Goal: Task Accomplishment & Management: Manage account settings

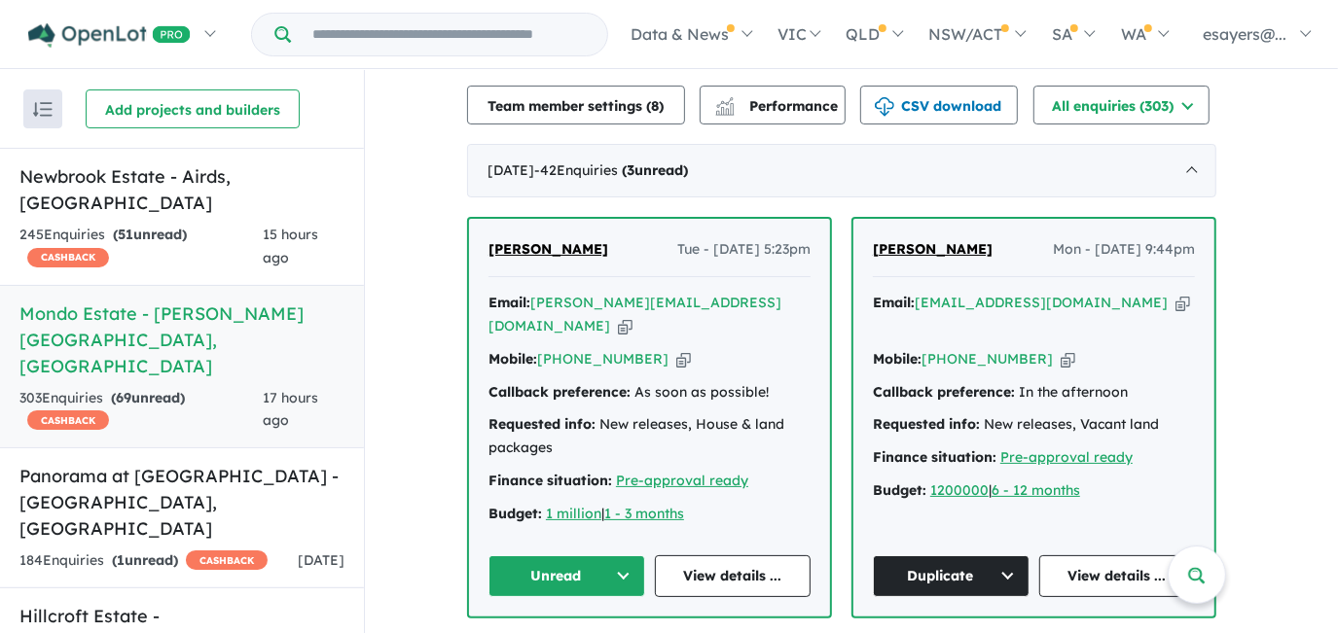
scroll to position [790, 0]
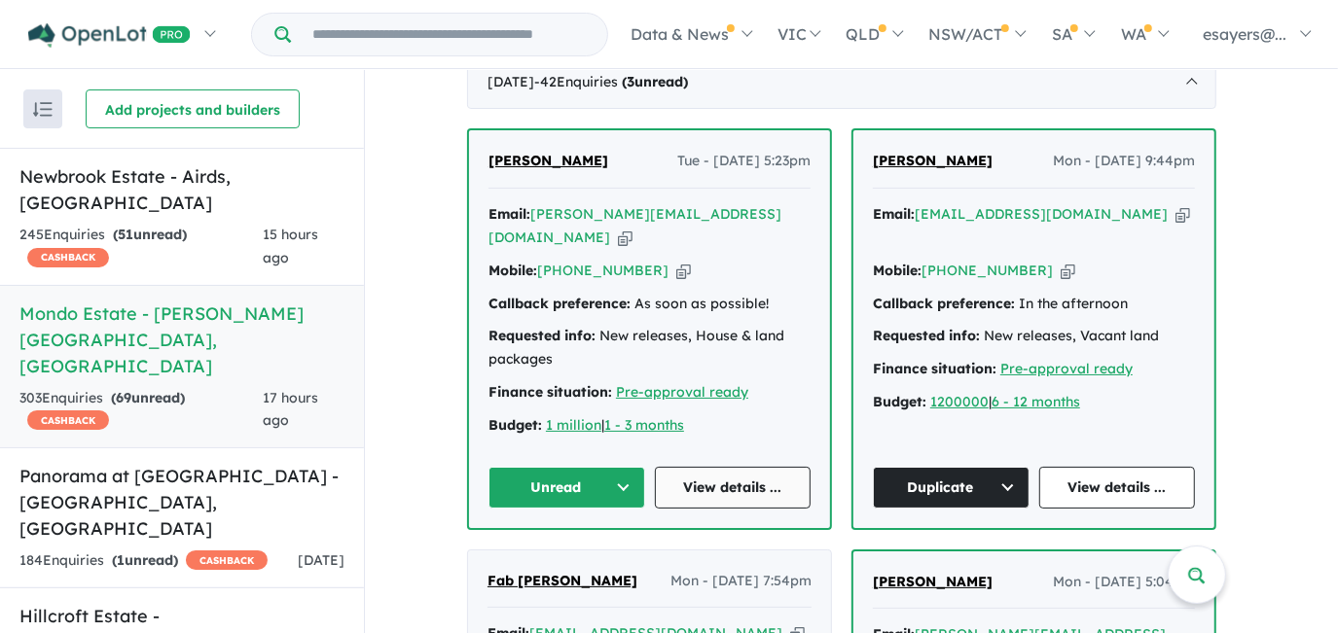
click at [744, 467] on link "View details ..." at bounding box center [733, 488] width 157 height 42
click at [620, 467] on button "Unread" at bounding box center [566, 488] width 157 height 42
click at [592, 555] on button "Assigned" at bounding box center [573, 577] width 169 height 45
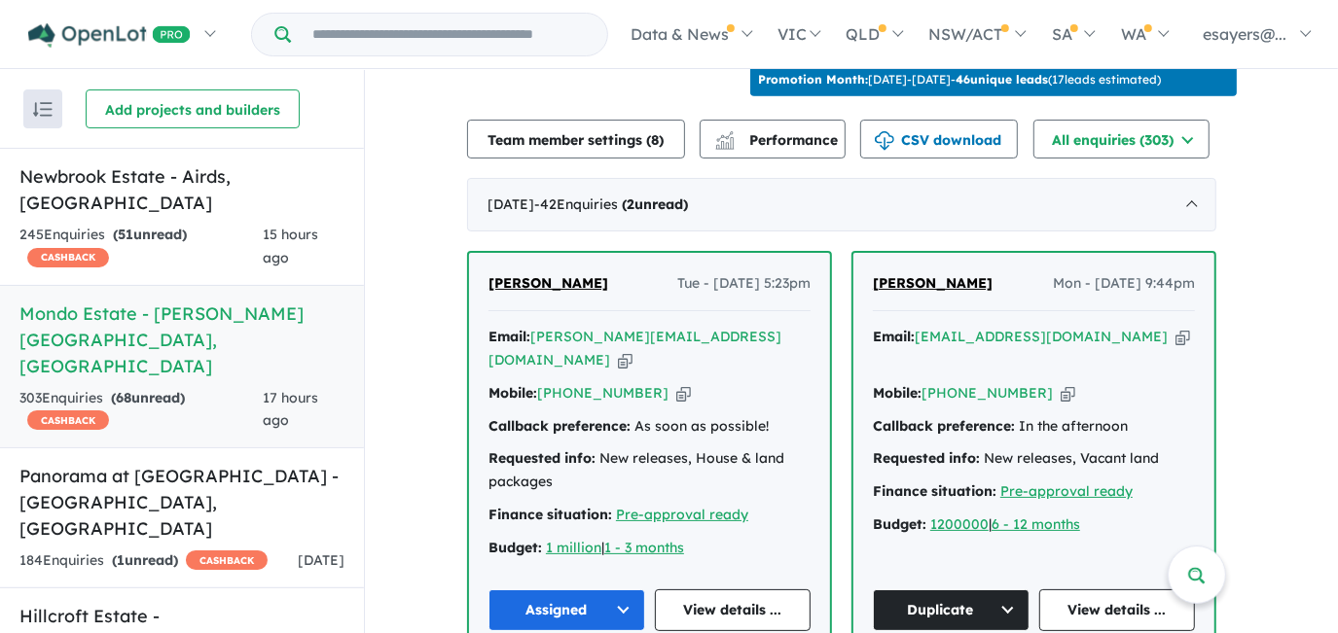
scroll to position [613, 0]
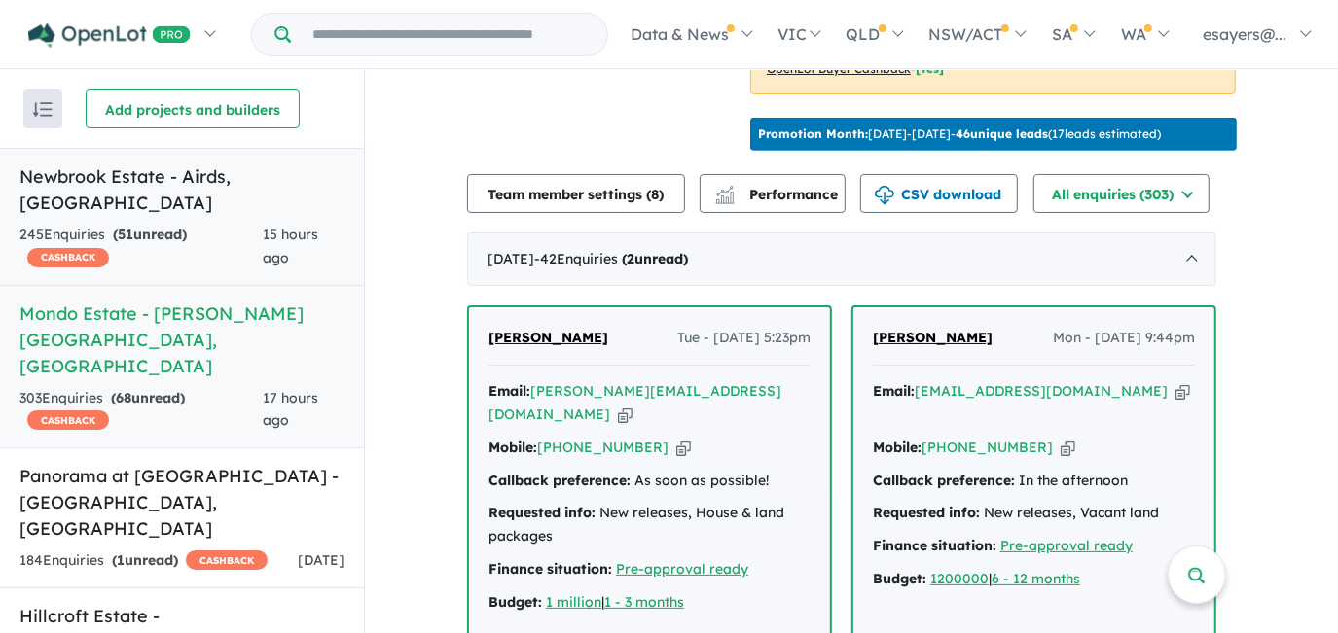
click at [140, 173] on h5 "Newbrook Estate - [GEOGRAPHIC_DATA] , [GEOGRAPHIC_DATA]" at bounding box center [181, 189] width 325 height 53
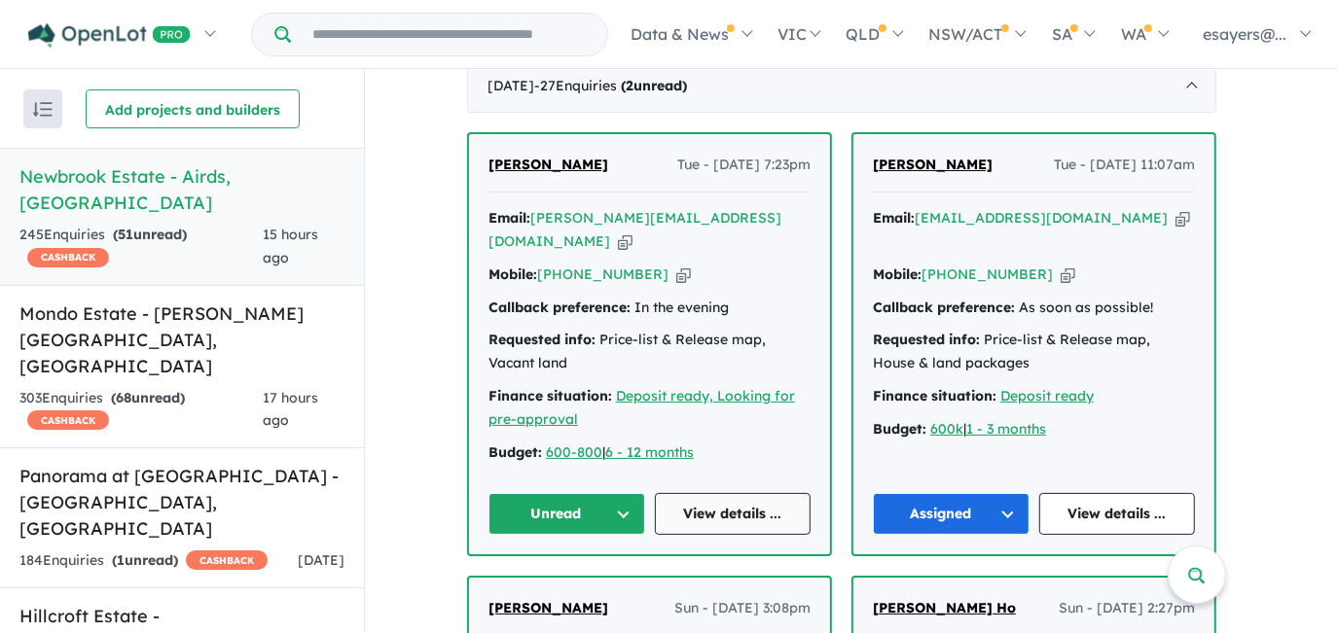
scroll to position [701, 0]
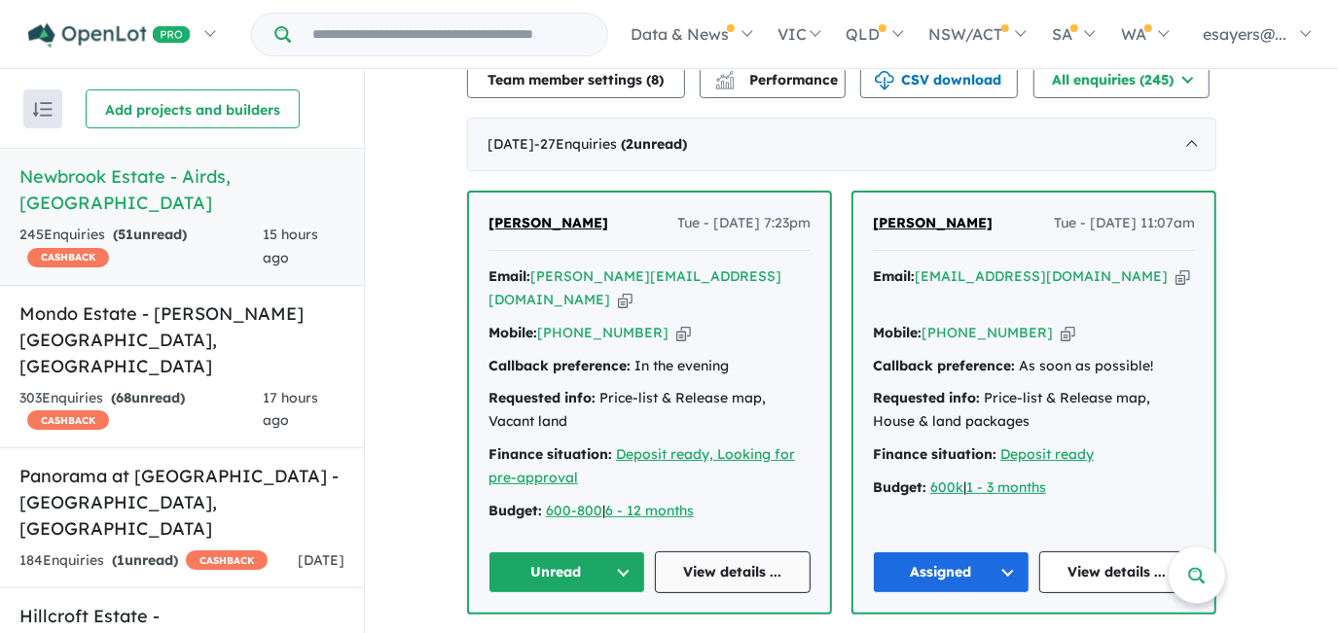
click at [770, 561] on link "View details ..." at bounding box center [733, 573] width 157 height 42
click at [606, 563] on button "Unread" at bounding box center [566, 573] width 157 height 42
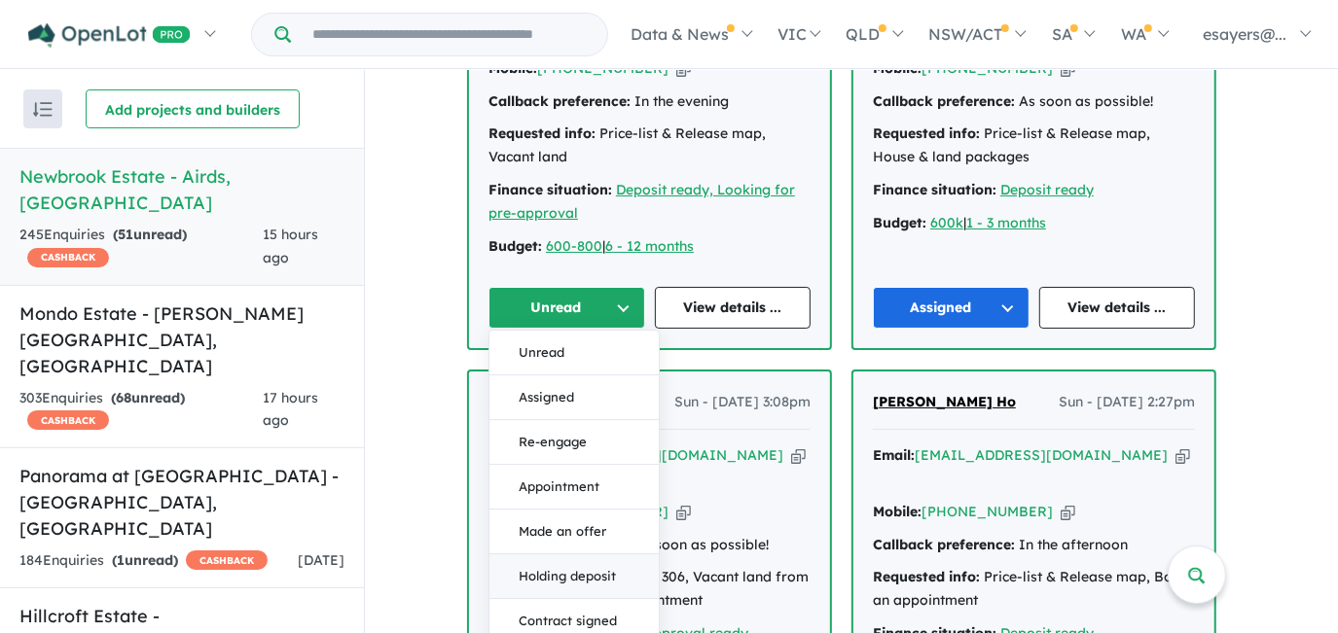
scroll to position [967, 0]
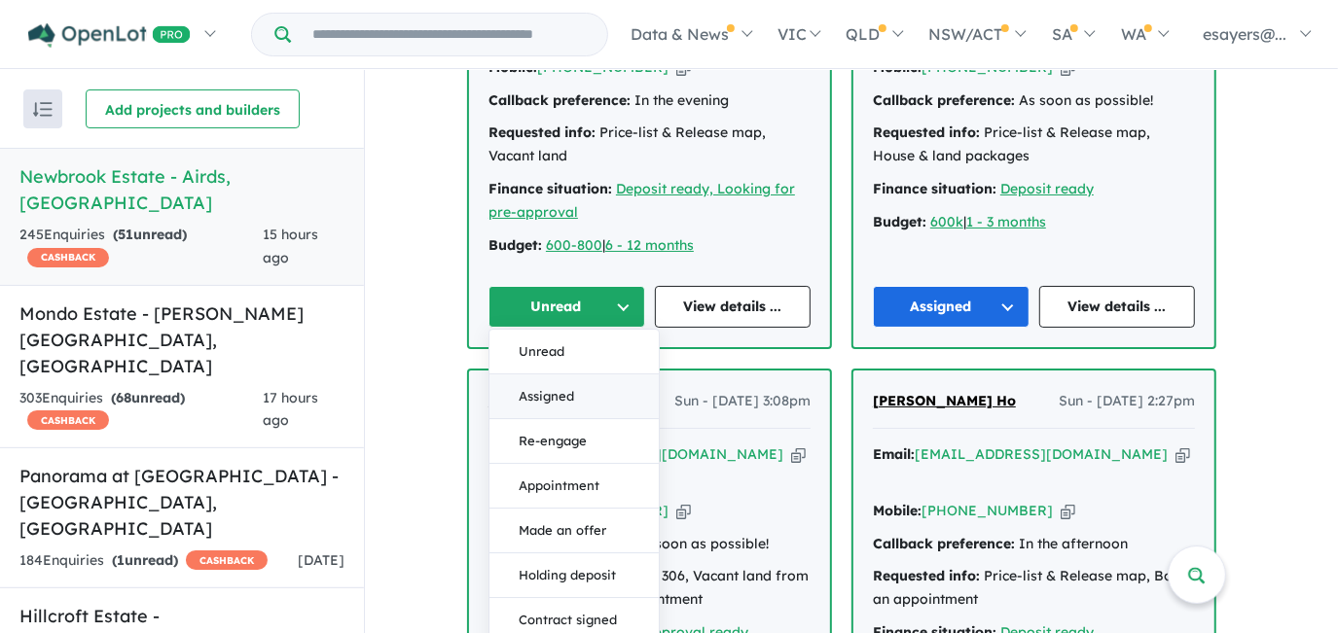
click at [576, 391] on button "Assigned" at bounding box center [573, 397] width 169 height 45
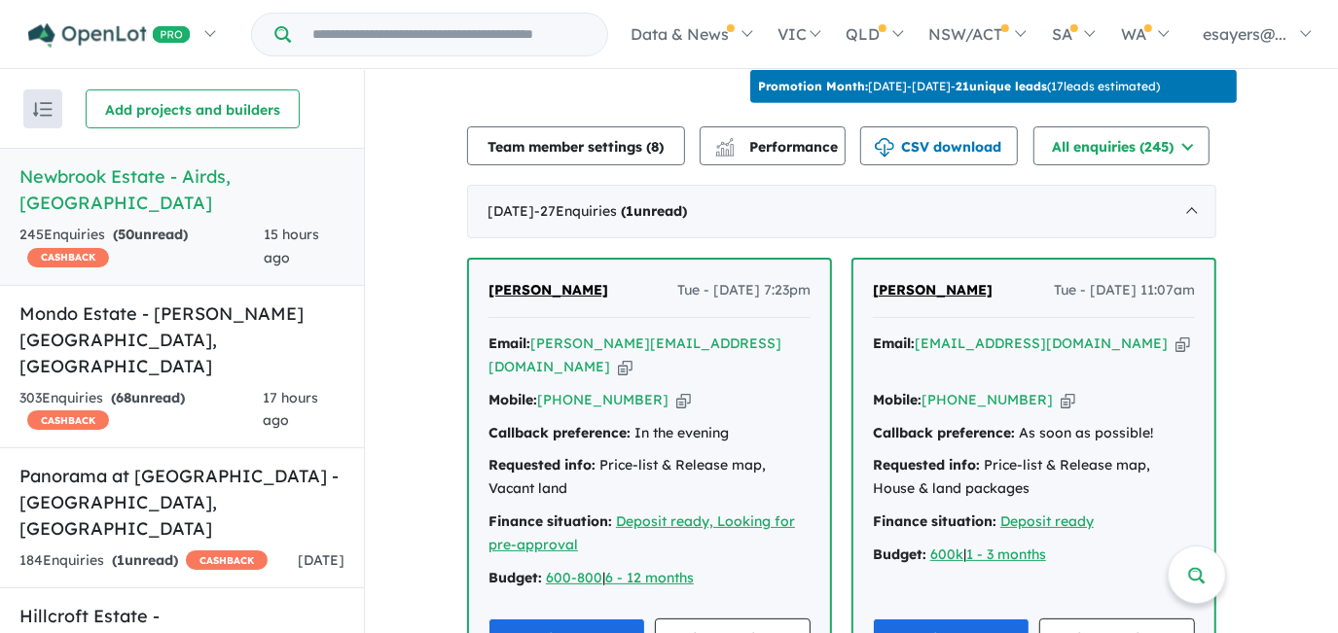
scroll to position [613, 0]
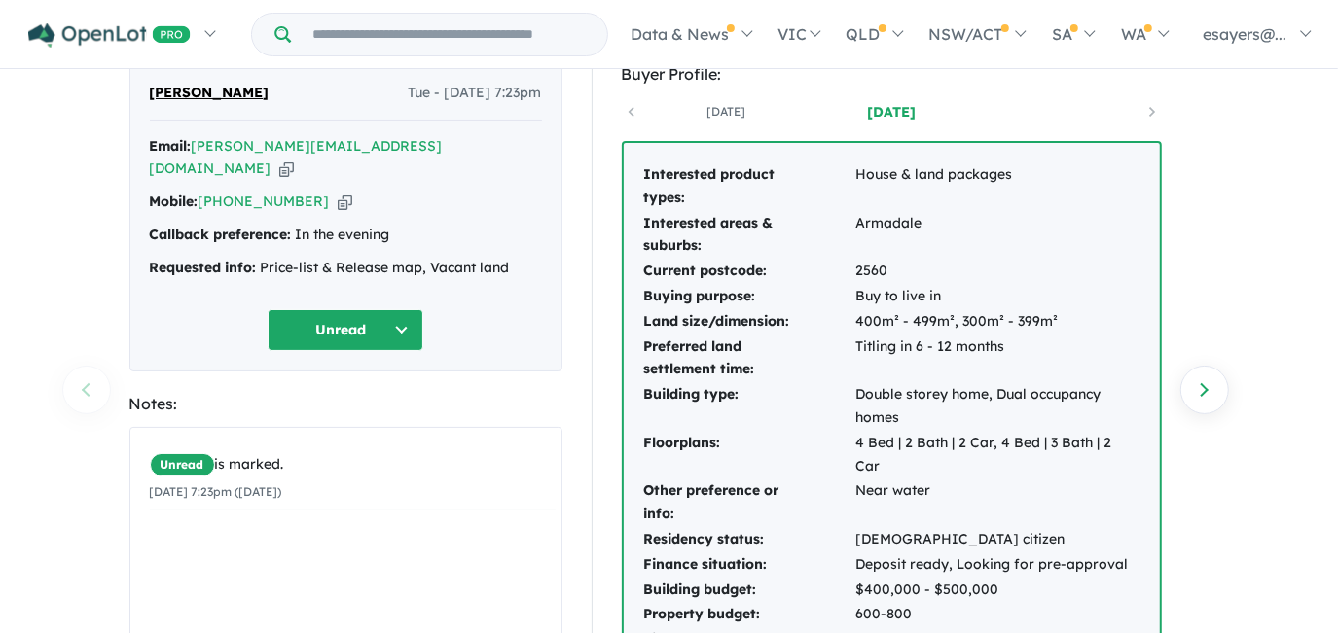
scroll to position [88, 0]
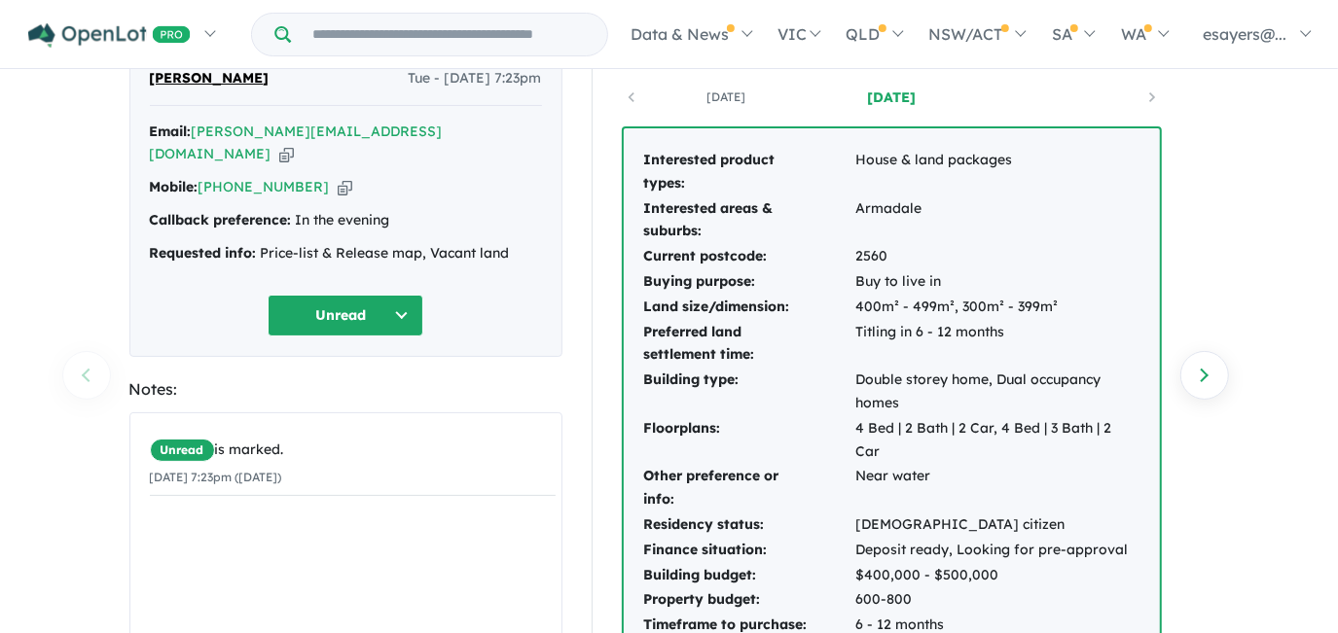
click at [294, 144] on icon "button" at bounding box center [286, 154] width 15 height 20
